Goal: Task Accomplishment & Management: Manage account settings

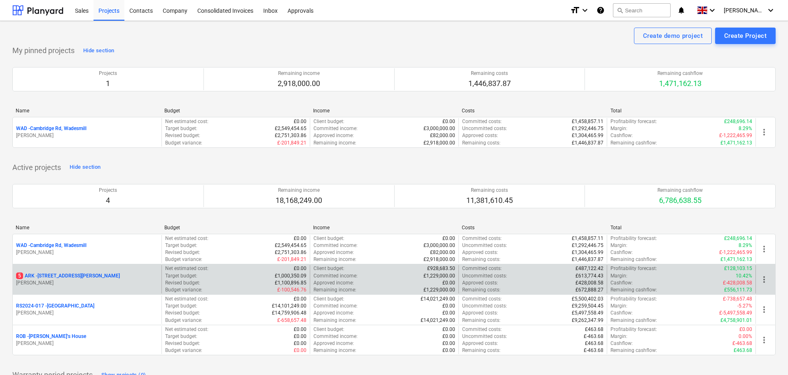
click at [65, 273] on p "5 ARK - 2 Galley [PERSON_NAME]" at bounding box center [68, 276] width 104 height 7
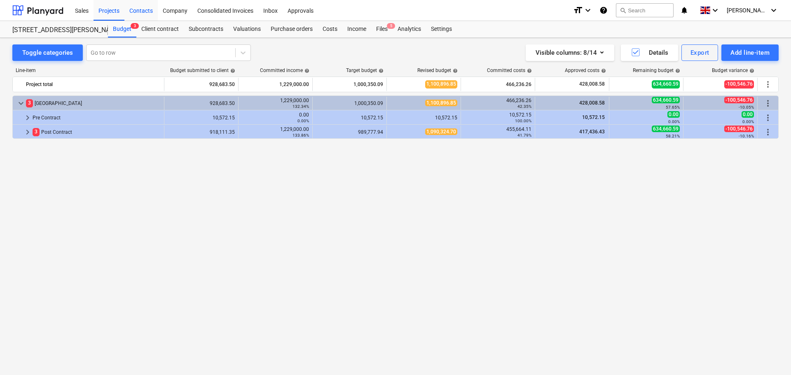
drag, startPoint x: 98, startPoint y: 12, endPoint x: 126, endPoint y: 19, distance: 29.3
click at [98, 12] on div "Projects" at bounding box center [109, 10] width 31 height 21
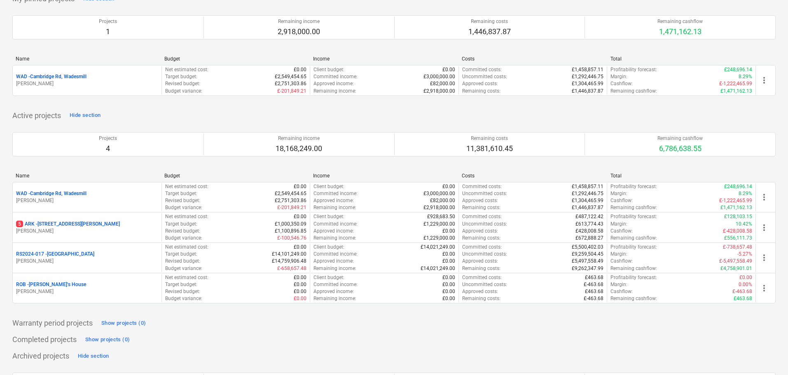
scroll to position [51, 0]
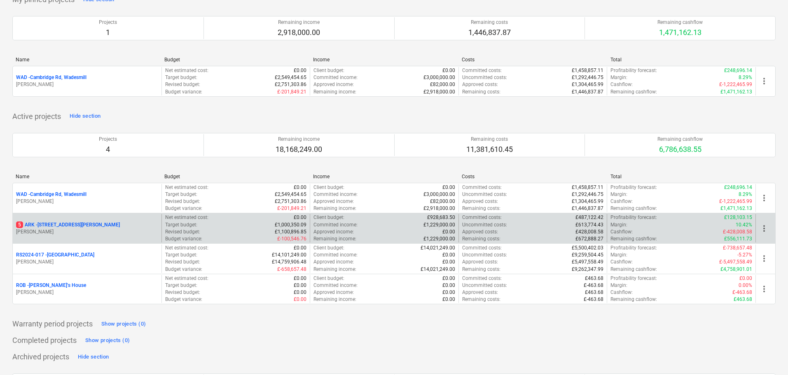
click at [73, 223] on p "5 ARK - 2 Galley [PERSON_NAME]" at bounding box center [68, 225] width 104 height 7
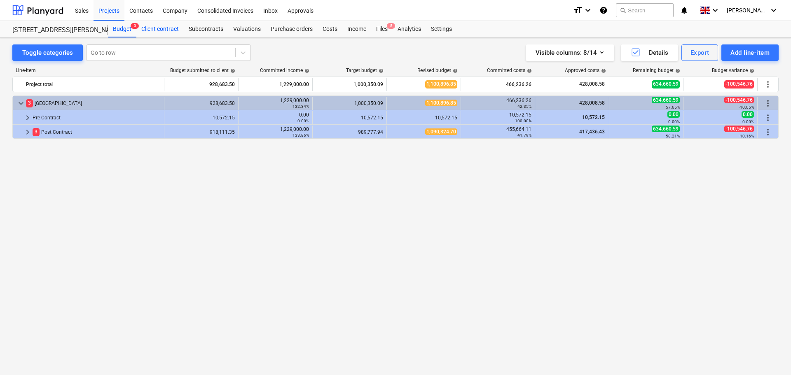
click at [162, 26] on div "Client contract" at bounding box center [159, 29] width 47 height 16
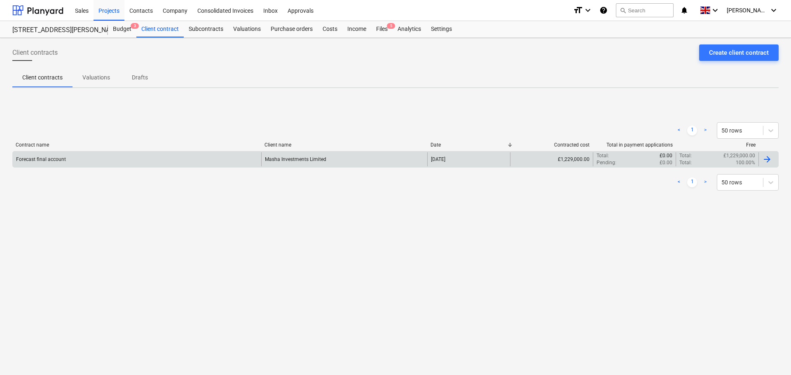
click at [401, 156] on div "Masha Investments Limited" at bounding box center [344, 159] width 166 height 14
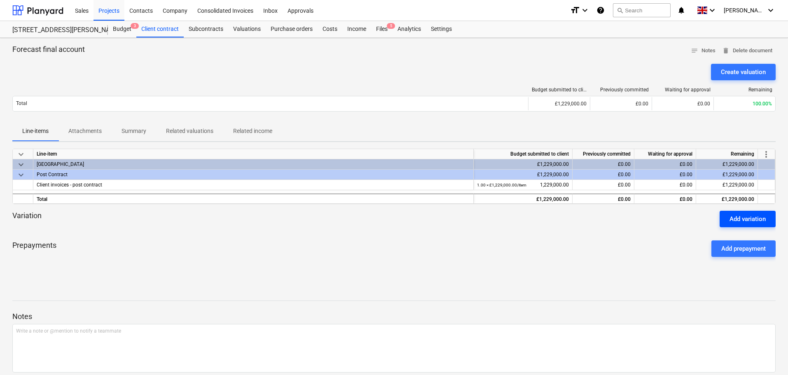
click at [751, 219] on div "Add variation" at bounding box center [748, 219] width 36 height 11
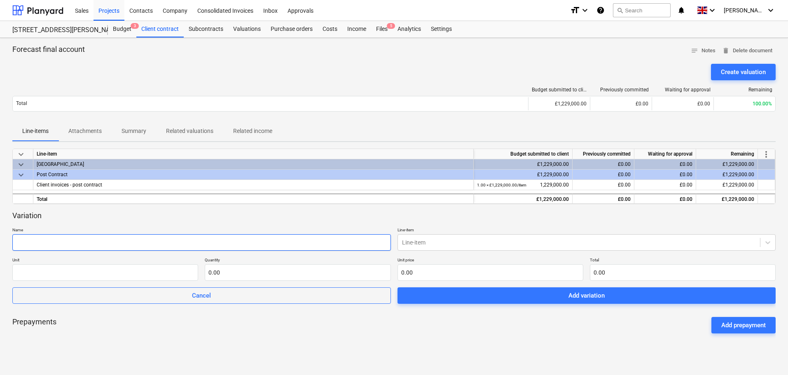
click at [78, 239] on input "text" at bounding box center [201, 242] width 379 height 16
type input "revision to forecast total cost"
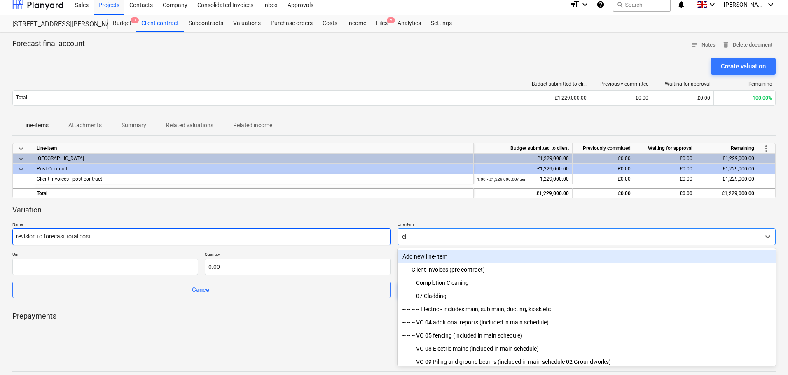
scroll to position [7, 0]
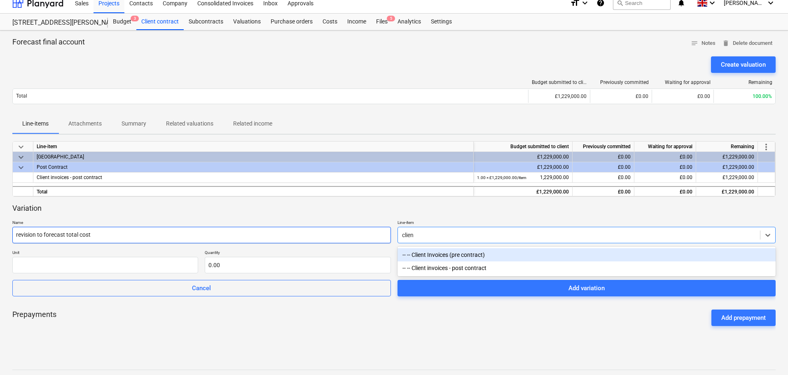
type input "client"
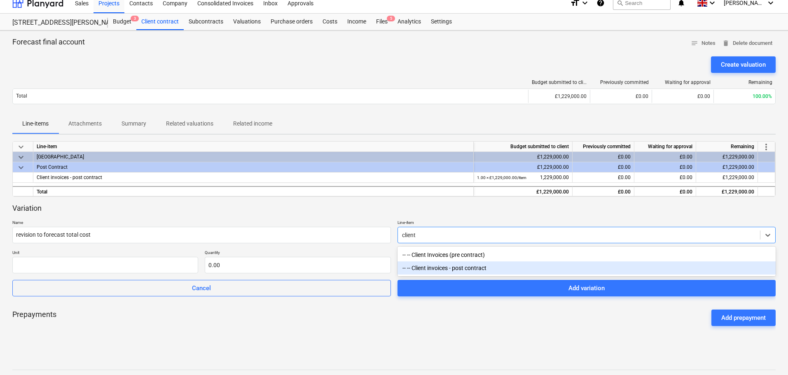
click at [487, 268] on div "-- -- Client invoices - post contract" at bounding box center [587, 268] width 379 height 13
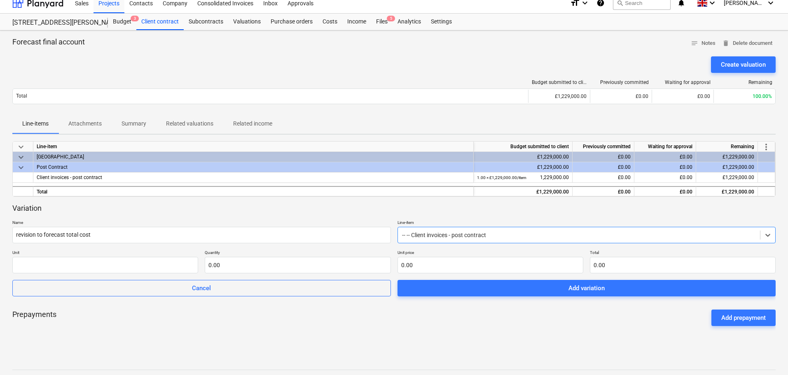
click at [122, 254] on p "Unit" at bounding box center [105, 253] width 186 height 7
click at [119, 258] on input "text" at bounding box center [105, 265] width 186 height 16
type input "item"
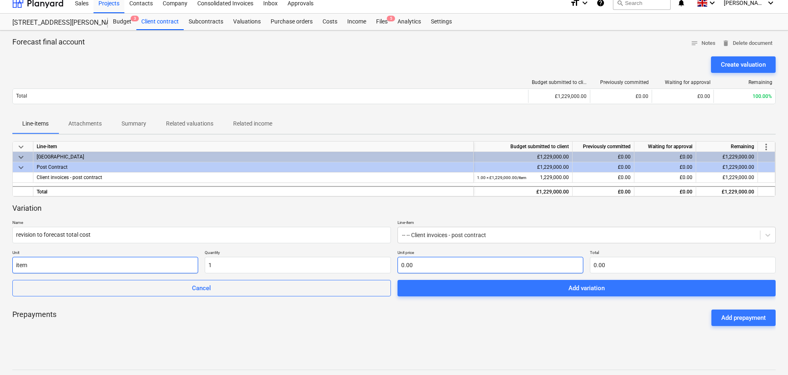
type input "1.00"
type input "0.00"
click at [464, 267] on input "text" at bounding box center [491, 265] width 186 height 16
type input "5"
type input "5.00"
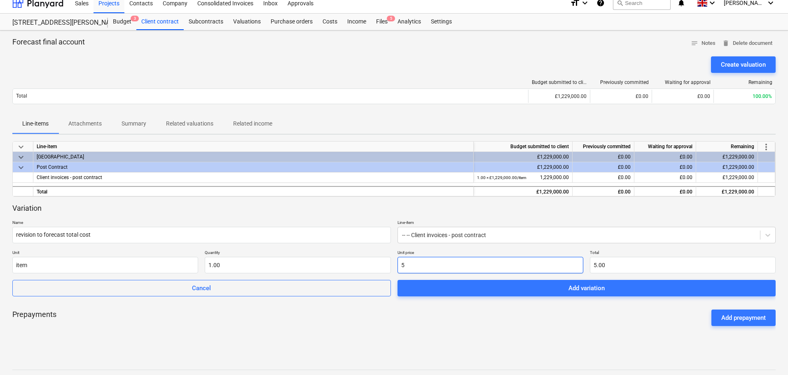
type input "58"
type input "58.00"
type input "589"
type input "589.00"
type input "5895"
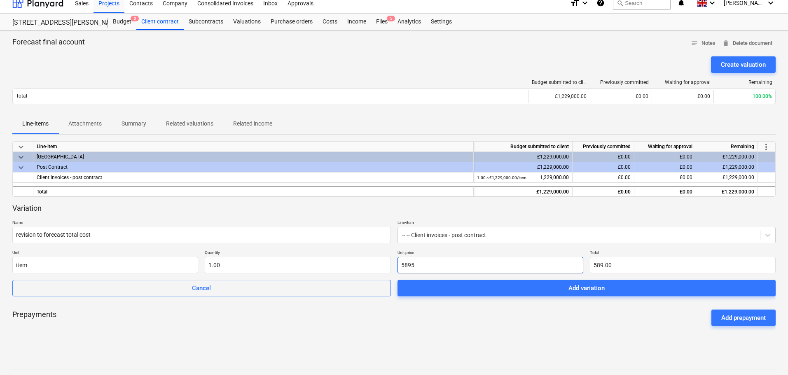
type input "5,895.00"
type input "58959"
type input "58,959.00"
type input "58959.7"
type input "58,959.70"
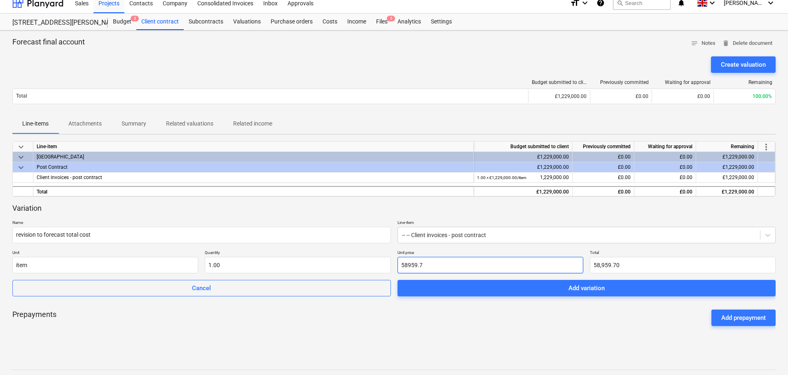
type input "58959.78"
type input "58,959.78"
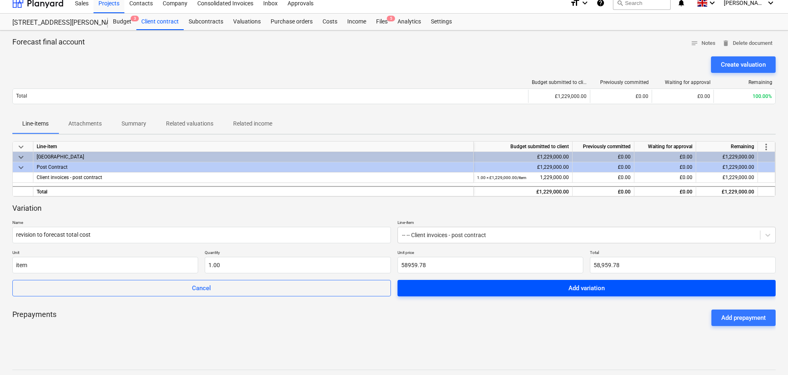
type input "58,959.78"
click at [606, 287] on span "Add variation" at bounding box center [586, 288] width 359 height 11
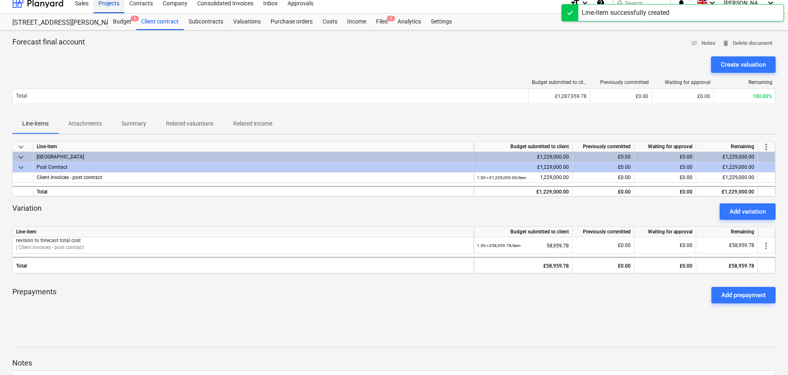
click at [118, 1] on div "Projects" at bounding box center [109, 2] width 31 height 21
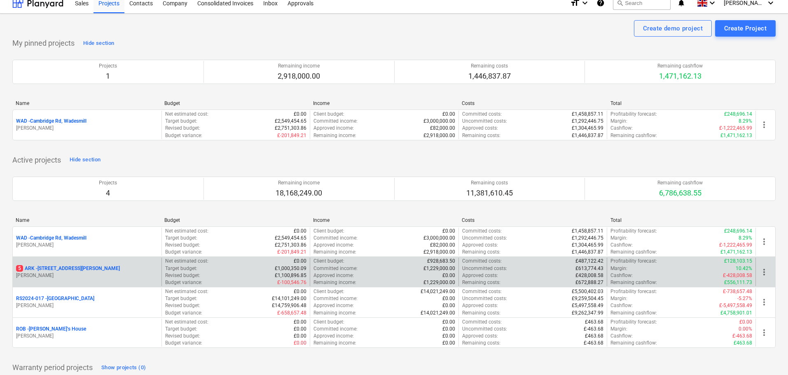
click at [57, 267] on p "5 ARK - 2 Galley [PERSON_NAME]" at bounding box center [68, 268] width 104 height 7
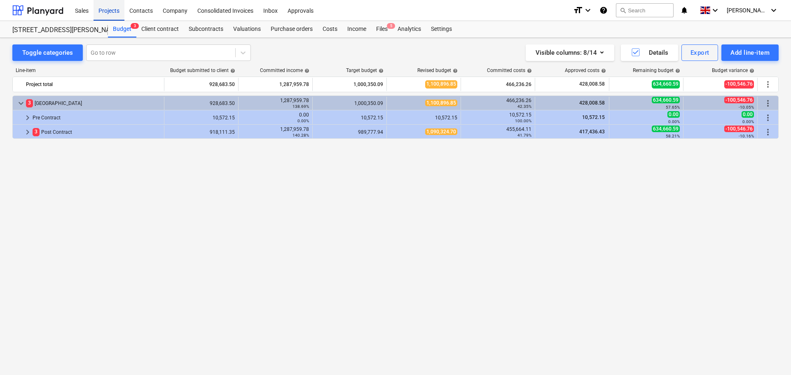
click at [113, 13] on div "Projects" at bounding box center [109, 10] width 31 height 21
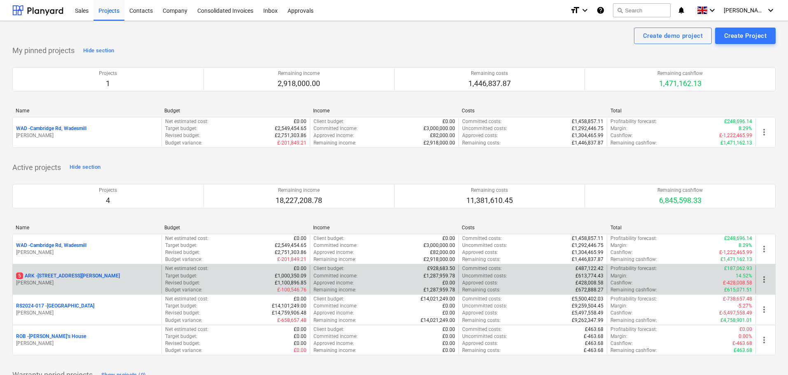
click at [60, 274] on p "5 ARK - 2 Galley [PERSON_NAME]" at bounding box center [68, 276] width 104 height 7
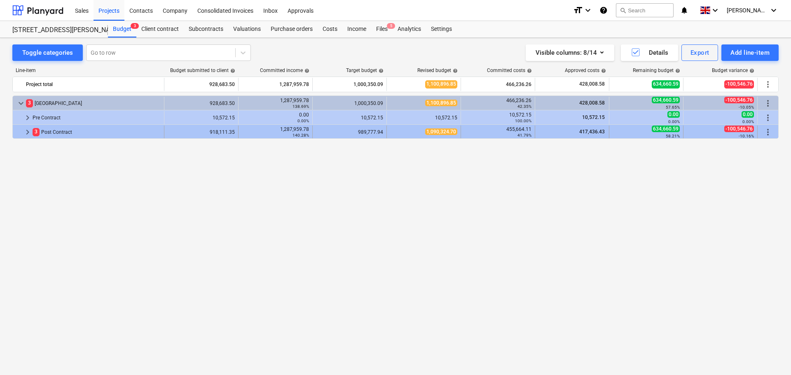
click at [27, 130] on span "keyboard_arrow_right" at bounding box center [28, 132] width 10 height 10
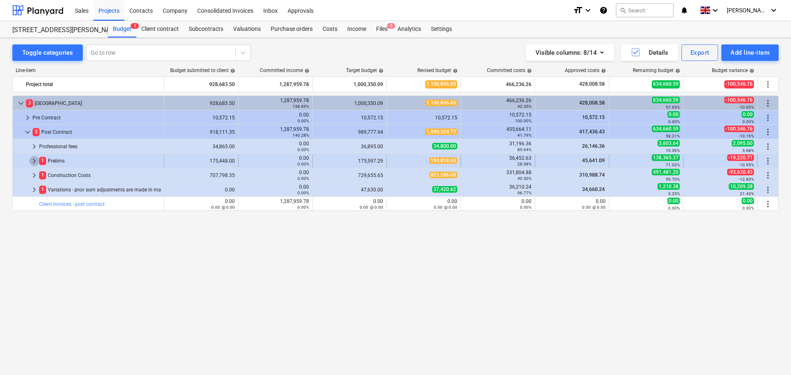
click at [36, 161] on span "keyboard_arrow_right" at bounding box center [34, 161] width 10 height 10
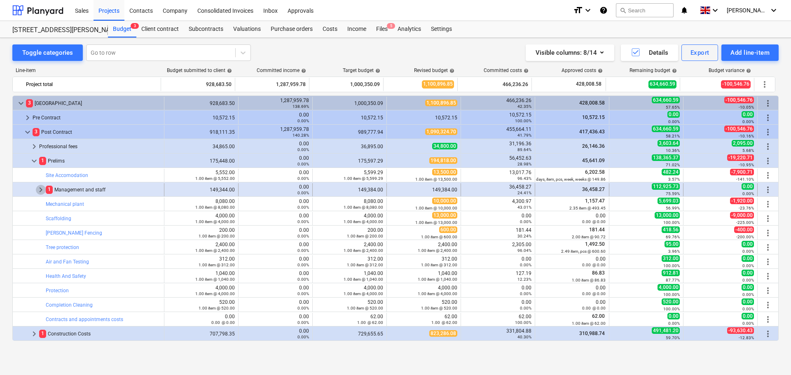
click at [40, 189] on span "keyboard_arrow_right" at bounding box center [41, 190] width 10 height 10
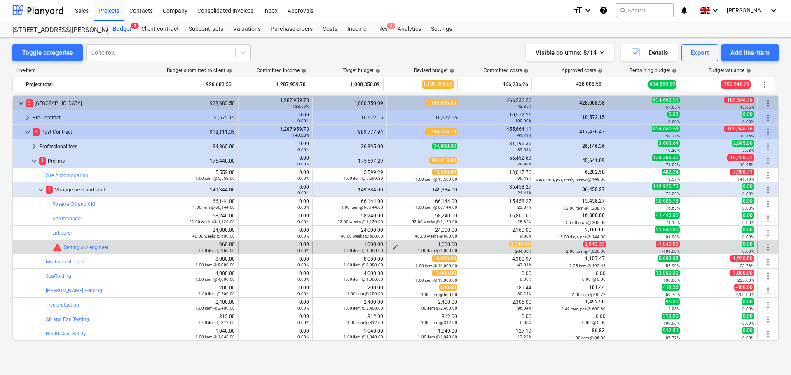
click at [393, 248] on div "1.00 item @ 1,000.00" at bounding box center [423, 251] width 67 height 6
click at [393, 247] on span "edit" at bounding box center [395, 247] width 7 height 7
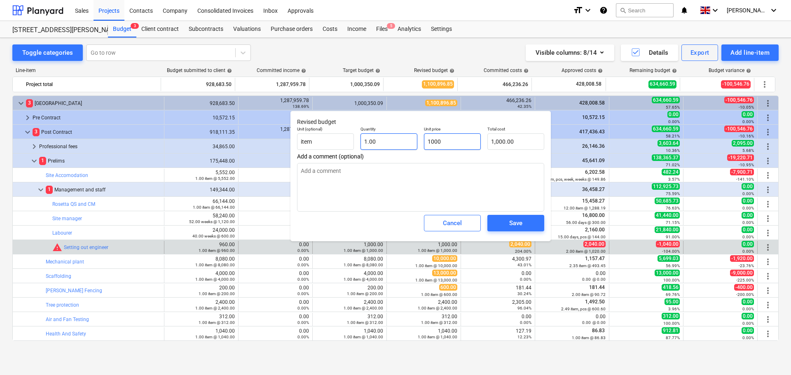
drag, startPoint x: 452, startPoint y: 140, endPoint x: 406, endPoint y: 138, distance: 46.6
click at [406, 138] on div "Unit (optional) item Quantity 1.00 Unit price 1000 Total cost 1,000.00" at bounding box center [421, 138] width 254 height 30
type input "2"
type textarea "x"
type input "2.00"
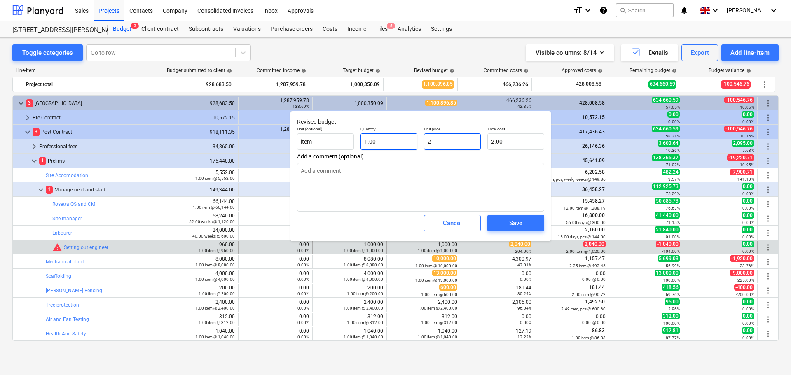
type input "20"
type textarea "x"
type input "20.00"
type input "204"
type textarea "x"
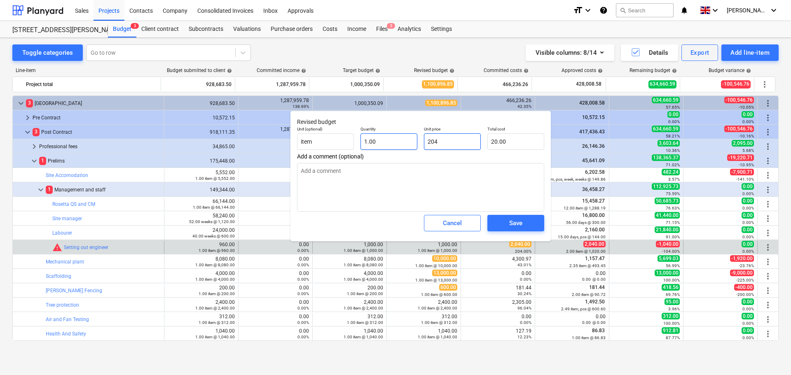
type input "204.00"
type input "2040"
type textarea "x"
type input "2,040.00"
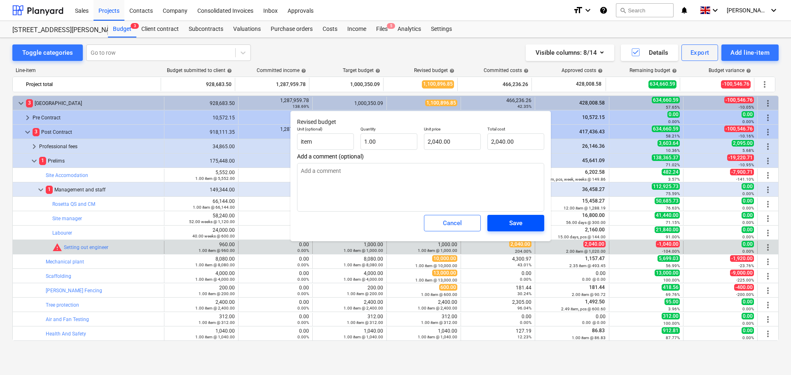
click at [511, 224] on div "Save" at bounding box center [515, 223] width 13 height 11
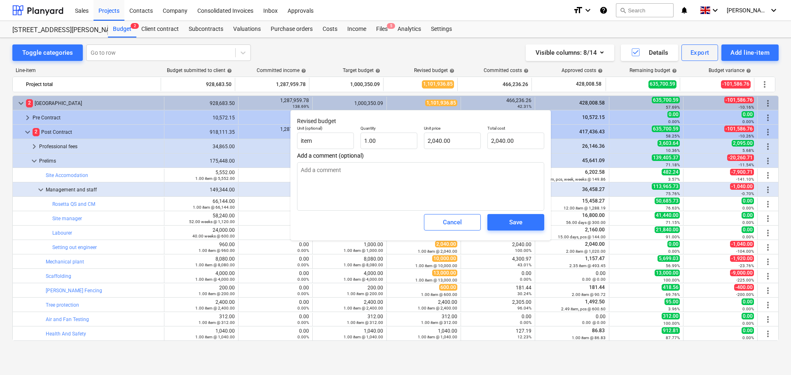
type textarea "x"
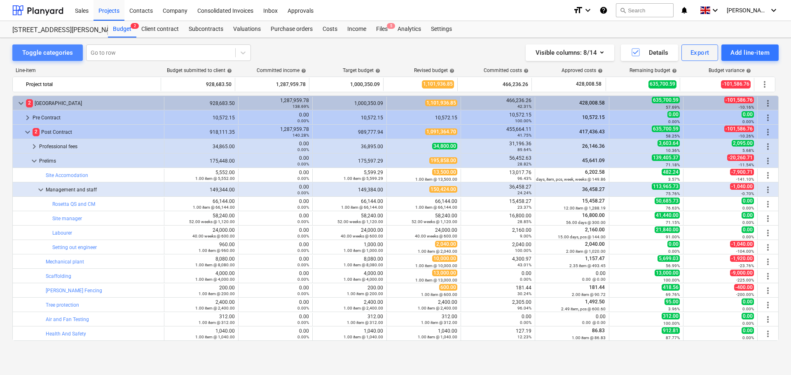
click at [50, 56] on div "Toggle categories" at bounding box center [47, 52] width 51 height 11
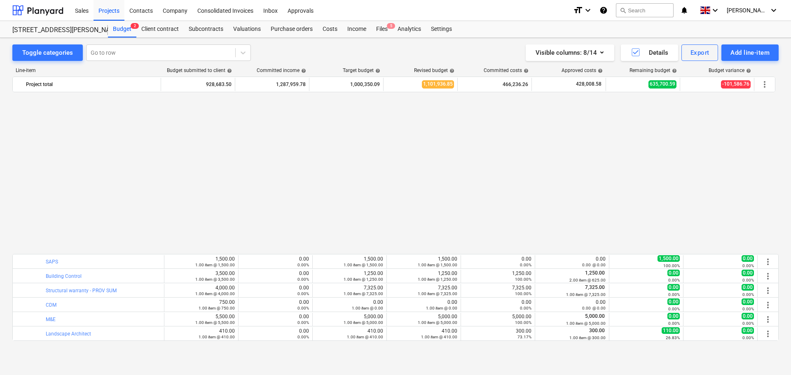
scroll to position [371, 0]
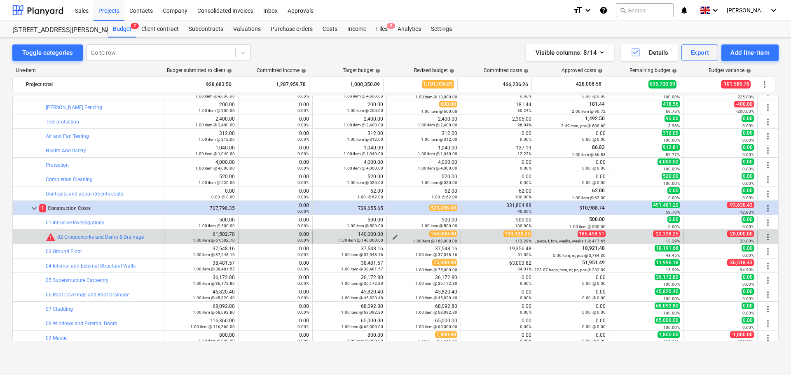
click at [392, 237] on span "edit" at bounding box center [395, 237] width 7 height 7
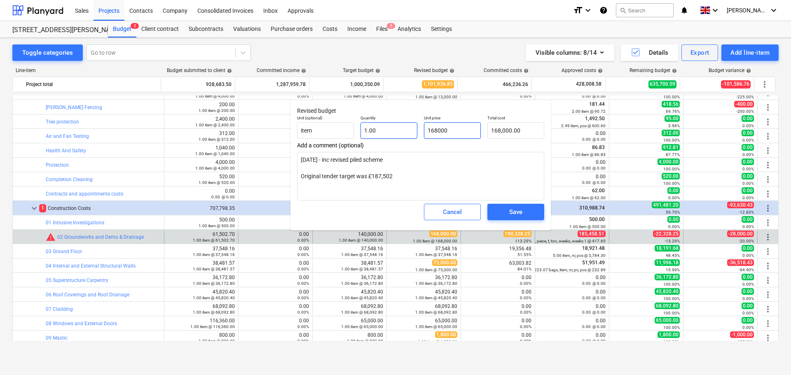
drag, startPoint x: 464, startPoint y: 131, endPoint x: 402, endPoint y: 128, distance: 62.3
click at [402, 128] on div "Unit (optional) item Quantity 1.00 Unit price 168000 Total cost 168,000.00" at bounding box center [421, 127] width 254 height 30
type input "1"
type input "1.00"
type input "19"
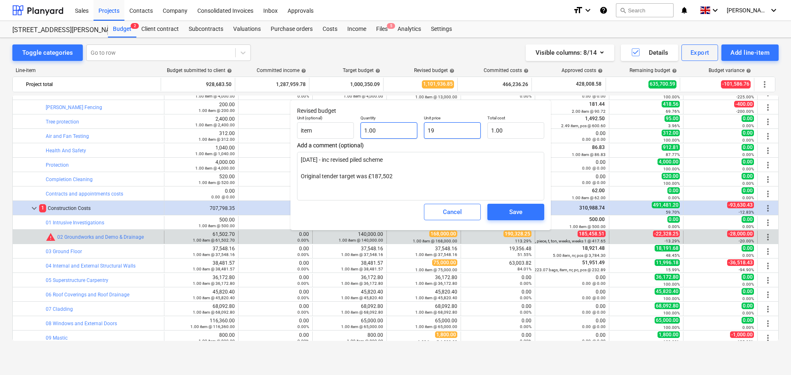
type input "19.00"
type input "190"
type input "190.00"
type input "19"
type input "19.00"
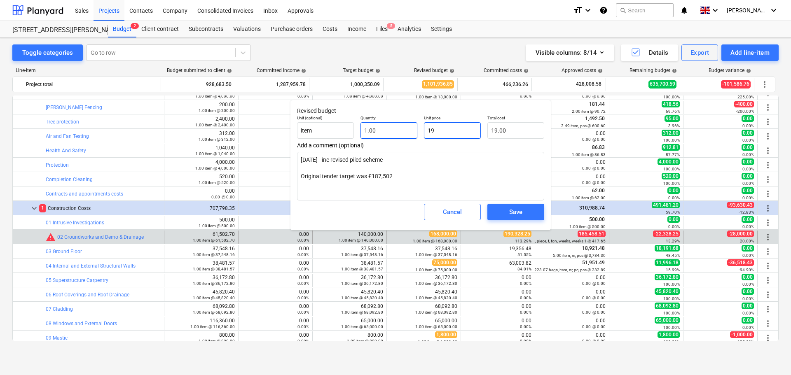
type input "191"
type input "191.00"
type input "1910"
type input "1,910.00"
type input "19100"
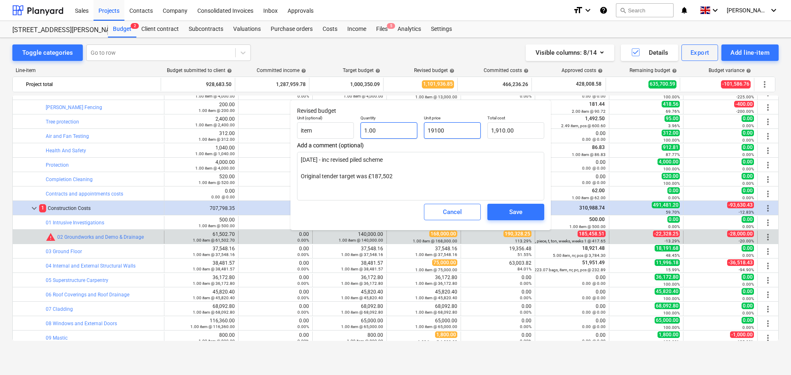
type input "19,100.00"
type input "191000"
type input "191,000.00"
click at [524, 211] on span "Save" at bounding box center [515, 212] width 37 height 11
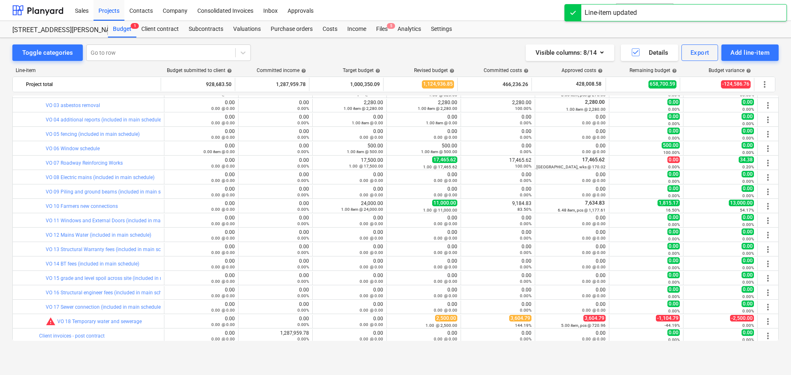
scroll to position [865, 0]
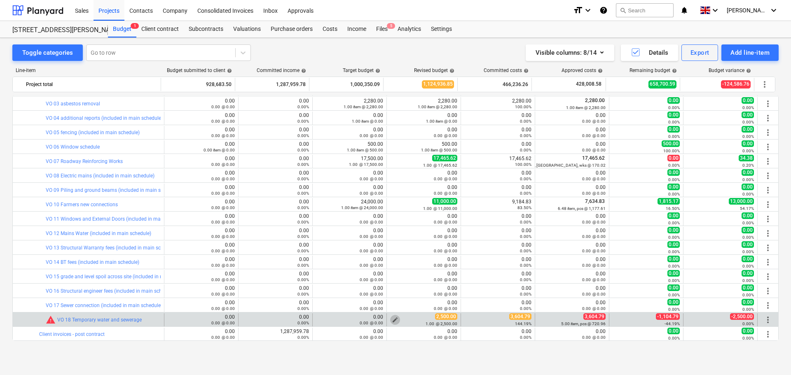
click at [392, 319] on span "edit" at bounding box center [395, 320] width 7 height 7
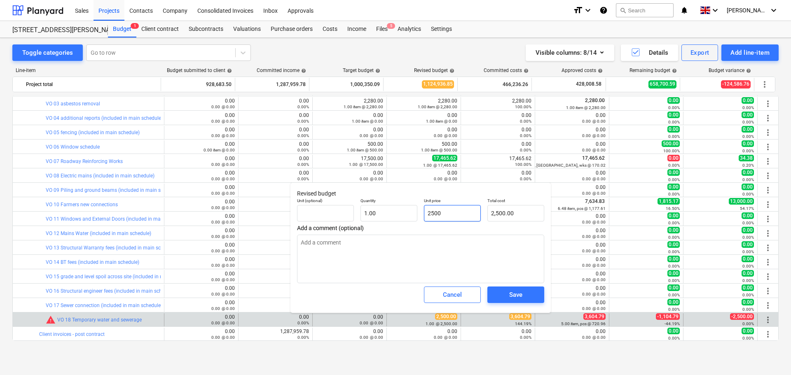
click at [459, 215] on input "2500" at bounding box center [452, 213] width 57 height 16
drag, startPoint x: 461, startPoint y: 214, endPoint x: 405, endPoint y: 213, distance: 56.5
click at [405, 213] on div "Unit (optional) Quantity 1.00 Unit price 2500 Total cost 2,500.00" at bounding box center [421, 210] width 254 height 30
type input "5"
type input "5.00"
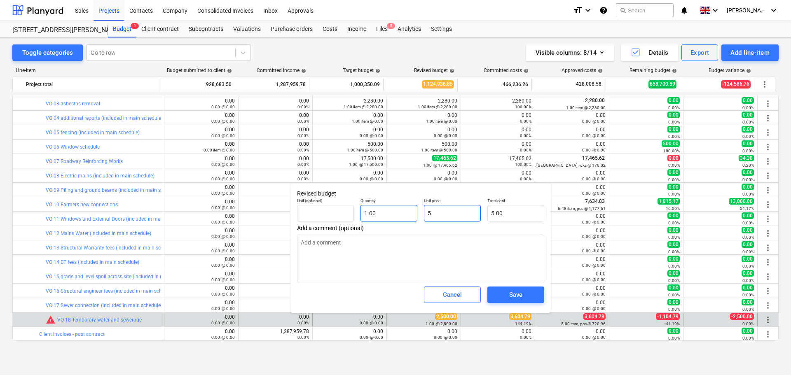
type input "50"
type input "50.00"
type input "500"
type input "500.00"
type input "5000"
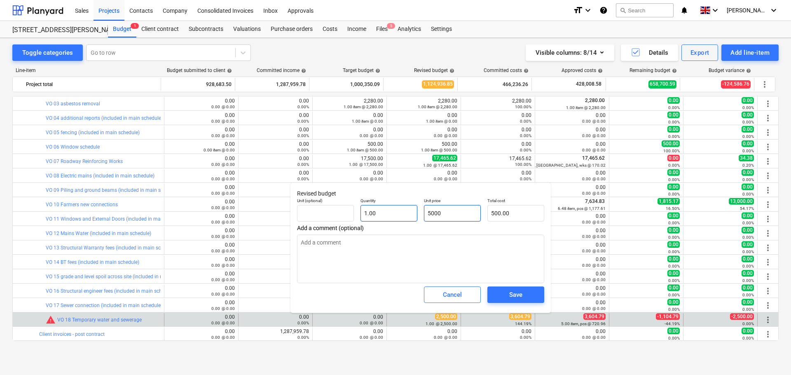
type input "5,000.00"
click at [513, 296] on div "Save" at bounding box center [515, 295] width 13 height 11
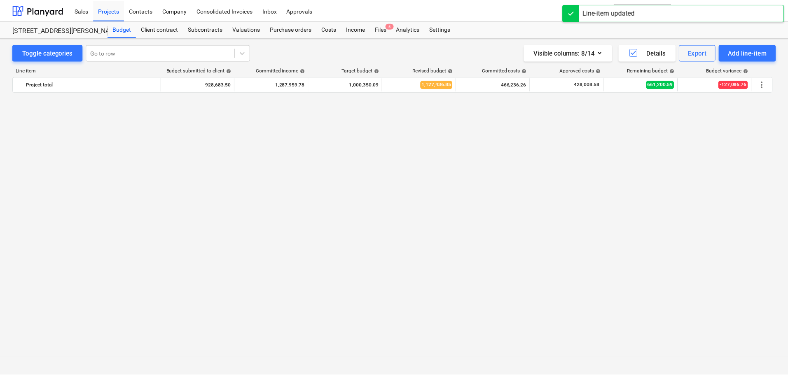
scroll to position [0, 0]
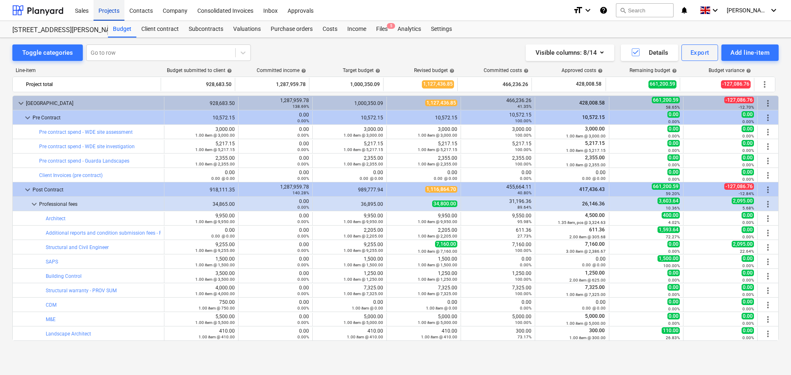
click at [112, 10] on div "Projects" at bounding box center [109, 10] width 31 height 21
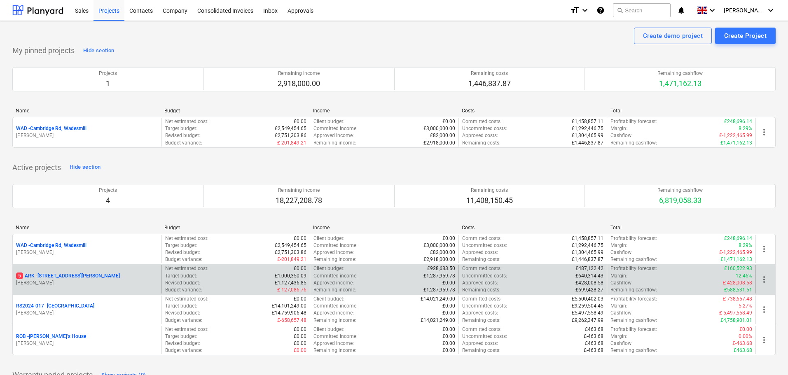
click at [72, 275] on p "5 ARK - 2 Galley [PERSON_NAME]" at bounding box center [68, 276] width 104 height 7
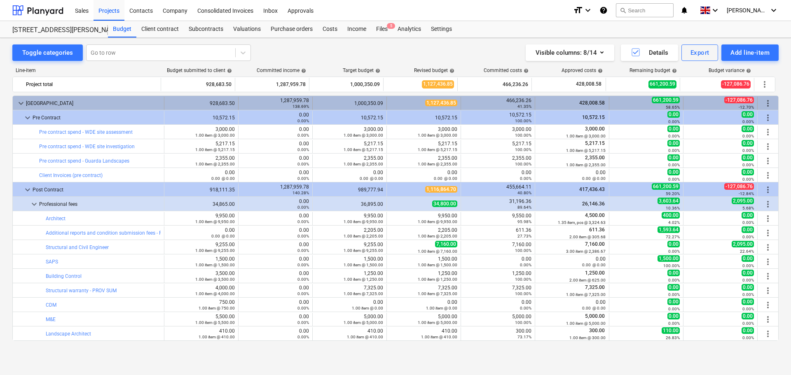
click at [19, 106] on span "keyboard_arrow_down" at bounding box center [21, 103] width 10 height 10
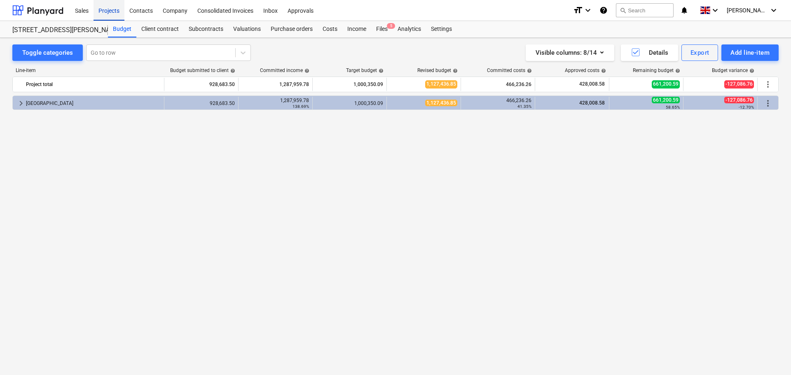
click at [104, 8] on div "Projects" at bounding box center [109, 10] width 31 height 21
